Goal: Navigation & Orientation: Find specific page/section

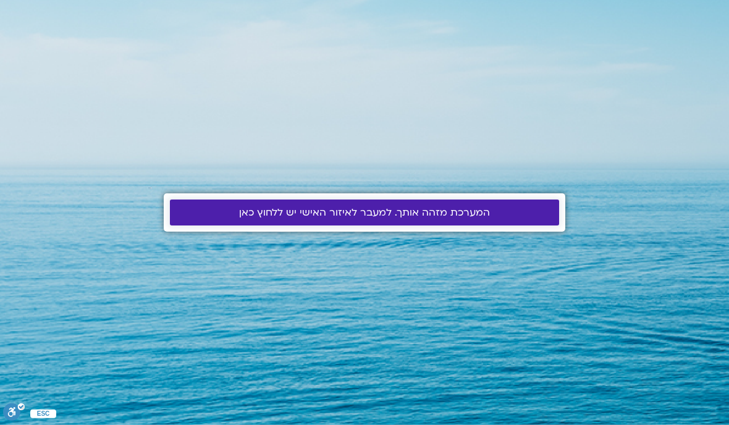
click at [365, 207] on span "המערכת מזהה אותך. למעבר לאיזור האישי יש ללחוץ כאן" at bounding box center [364, 212] width 251 height 11
click at [385, 218] on span "המערכת מזהה אותך. למעבר לאיזור האישי יש ללחוץ כאן" at bounding box center [364, 212] width 251 height 11
click at [374, 218] on span "המערכת מזהה אותך. למעבר לאיזור האישי יש ללחוץ כאן" at bounding box center [364, 212] width 251 height 11
